Goal: Task Accomplishment & Management: Complete application form

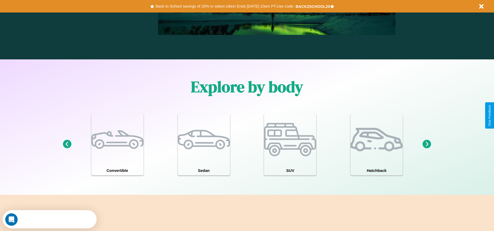
scroll to position [454, 0]
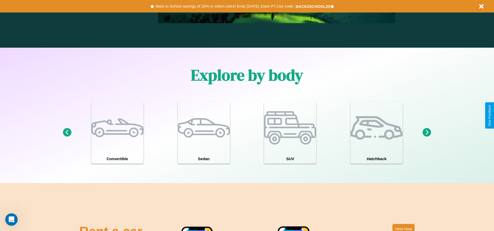
click at [426, 132] on icon at bounding box center [426, 132] width 9 height 9
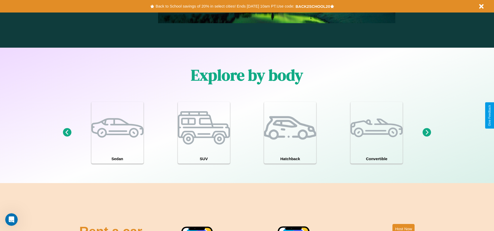
click at [426, 132] on icon at bounding box center [426, 132] width 9 height 9
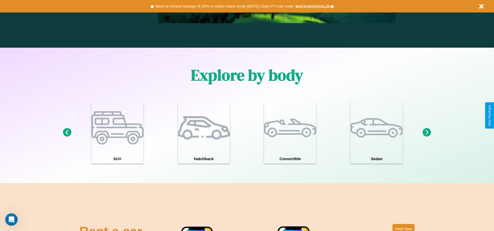
click at [426, 132] on icon at bounding box center [426, 132] width 9 height 9
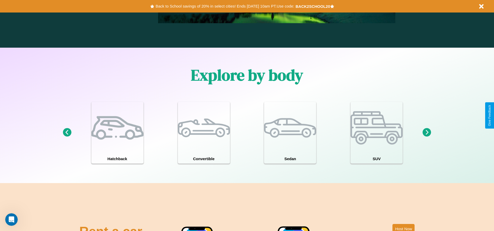
click at [426, 132] on icon at bounding box center [426, 132] width 9 height 9
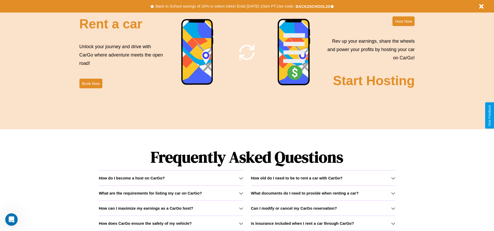
scroll to position [746, 0]
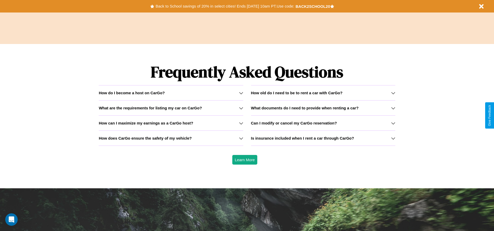
click at [171, 108] on h3 "What are the requirements for listing my car on CarGo?" at bounding box center [150, 108] width 103 height 4
click at [323, 108] on h3 "What documents do I need to provide when renting a car?" at bounding box center [304, 108] width 107 height 4
click at [171, 93] on div "How do I become a host on CarGo?" at bounding box center [171, 93] width 144 height 4
click at [393, 123] on icon at bounding box center [393, 123] width 4 height 4
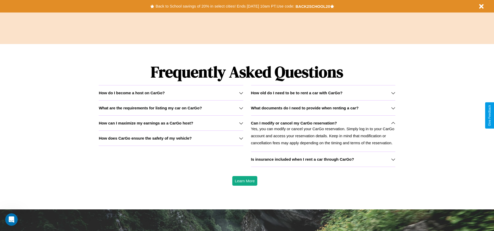
click at [171, 138] on h3 "How does CarGo ensure the safety of my vehicle?" at bounding box center [145, 138] width 93 height 4
click at [323, 133] on p "Yes, you can modify or cancel your CarGo reservation. Simply log in to your Car…" at bounding box center [323, 135] width 144 height 21
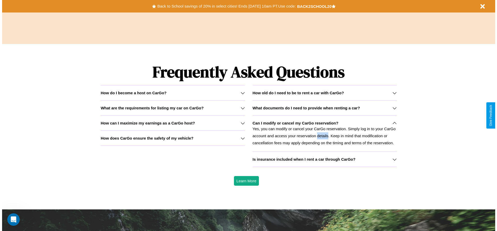
scroll to position [0, 0]
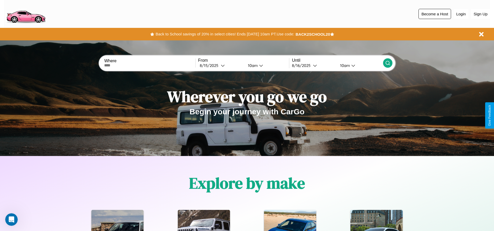
click at [434, 14] on button "Become a Host" at bounding box center [434, 14] width 33 height 10
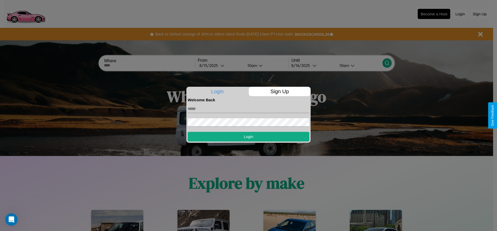
click at [280, 91] on p "Sign Up" at bounding box center [280, 91] width 62 height 9
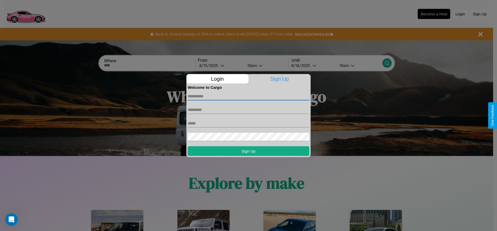
click at [249, 96] on input "text" at bounding box center [249, 96] width 122 height 8
type input "******"
click at [249, 110] on input "text" at bounding box center [249, 109] width 122 height 8
type input "****"
click at [249, 123] on input "text" at bounding box center [249, 123] width 122 height 8
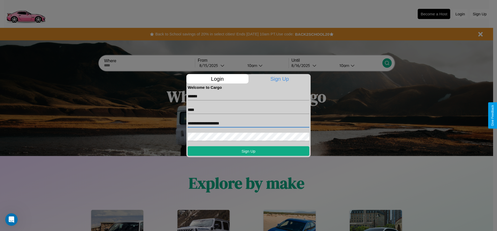
type input "**********"
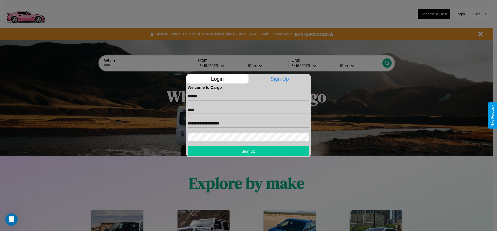
click at [249, 151] on button "Sign Up" at bounding box center [249, 151] width 122 height 10
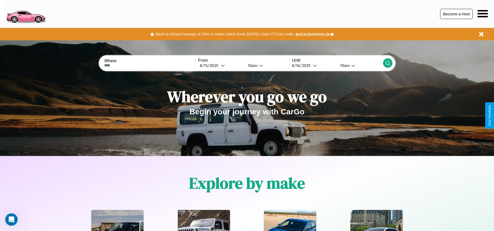
click at [456, 14] on button "Become a Host" at bounding box center [456, 14] width 33 height 10
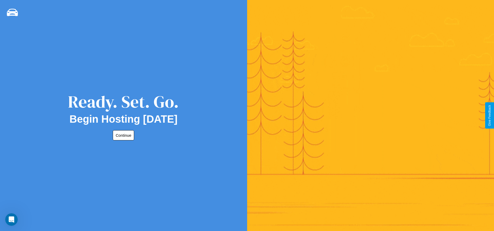
click at [122, 135] on button "Continue" at bounding box center [123, 135] width 21 height 10
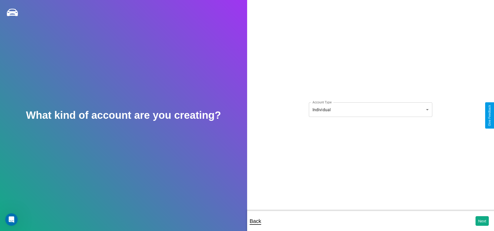
click at [370, 110] on body "**********" at bounding box center [247, 119] width 494 height 238
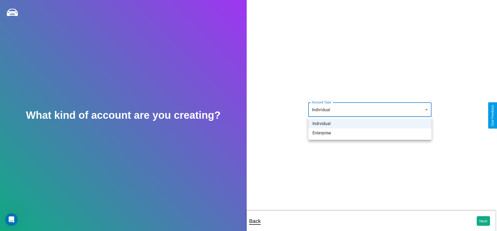
click at [370, 124] on li "Individual" at bounding box center [370, 123] width 123 height 9
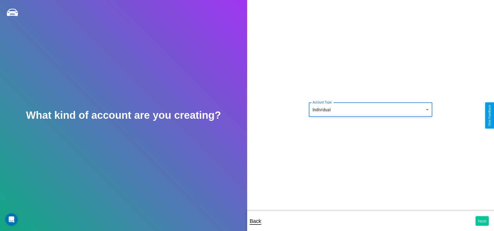
click at [482, 221] on button "Next" at bounding box center [481, 221] width 13 height 10
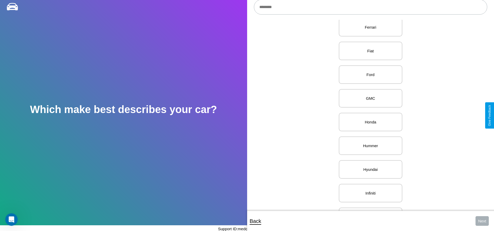
scroll to position [277, 0]
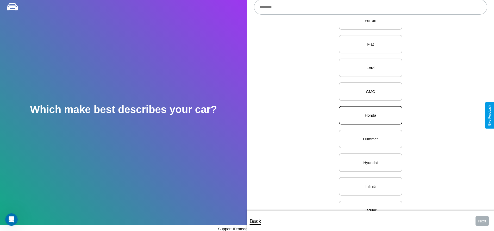
click at [368, 115] on p "Honda" at bounding box center [370, 115] width 52 height 7
click at [482, 221] on button "Next" at bounding box center [481, 221] width 13 height 10
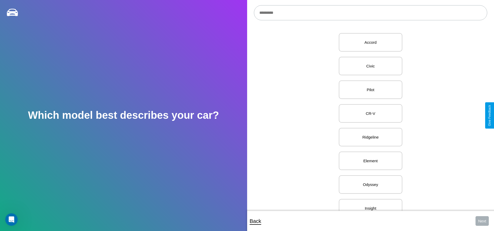
click at [370, 13] on input "text" at bounding box center [370, 12] width 233 height 15
type input "**********"
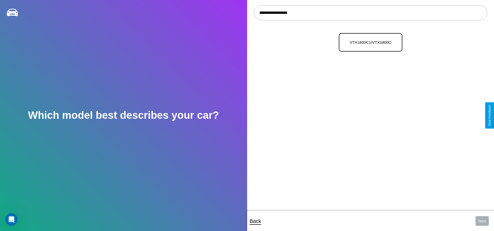
click at [368, 42] on p "VTX1800C1/VTX1800C" at bounding box center [370, 42] width 52 height 7
click at [482, 221] on button "Next" at bounding box center [481, 221] width 13 height 10
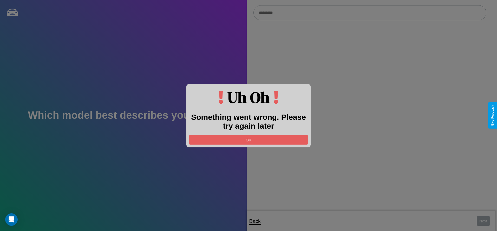
click at [370, 13] on div at bounding box center [248, 115] width 497 height 231
